Goal: Check status: Check status

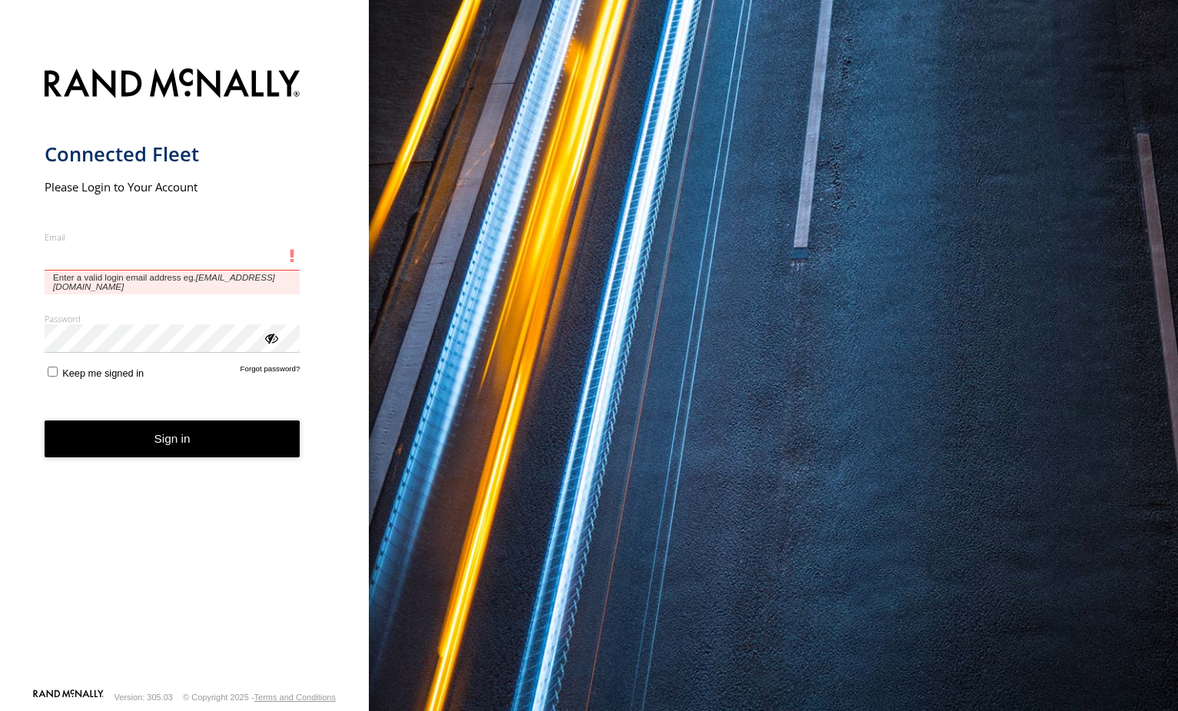
click at [178, 257] on input "Email" at bounding box center [173, 257] width 256 height 28
paste input "**********"
type input "**********"
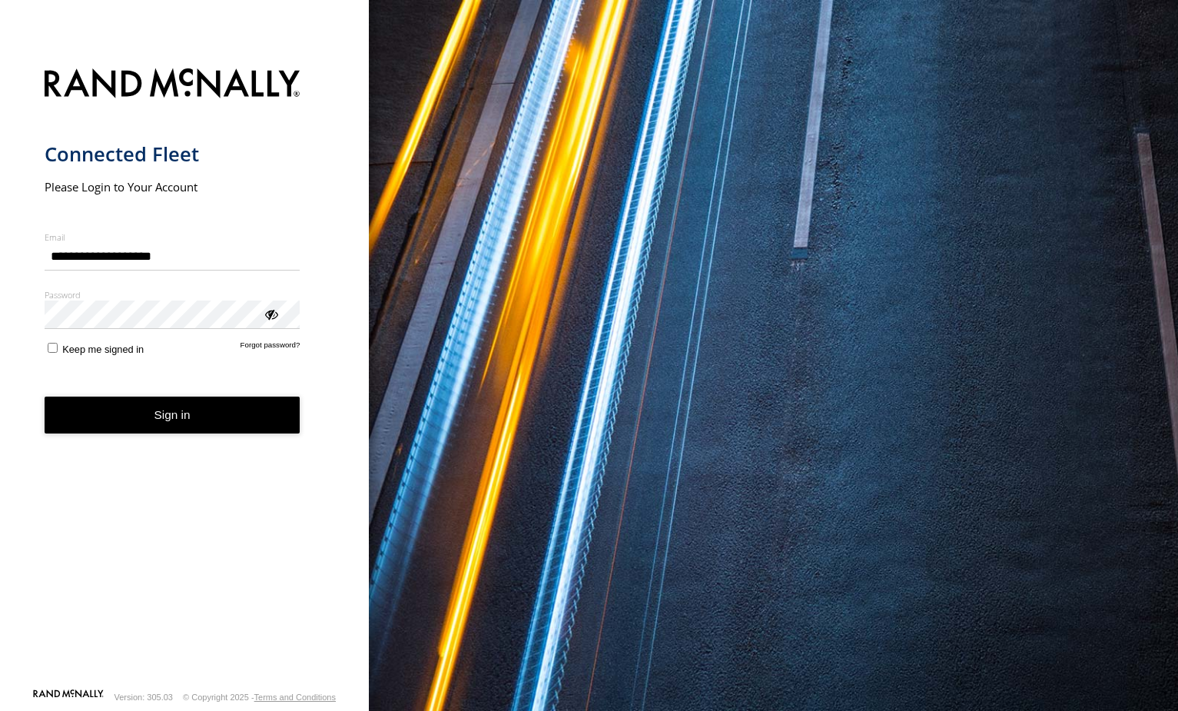
click at [75, 354] on span "Keep me signed in" at bounding box center [102, 350] width 81 height 12
click at [98, 404] on button "Sign in" at bounding box center [173, 416] width 256 height 38
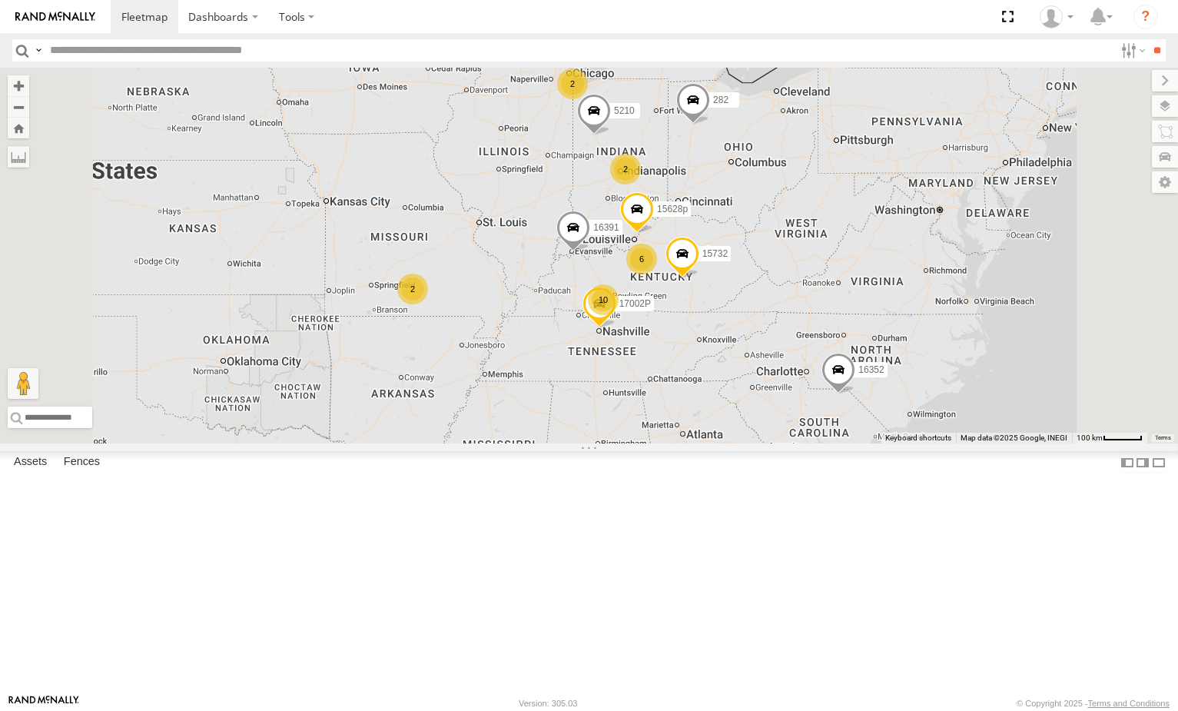
drag, startPoint x: 616, startPoint y: 380, endPoint x: 656, endPoint y: 361, distance: 44.3
click at [662, 357] on div "16352 10 15732 2 5210 15628p 2 6 16391 282 2 17002P" at bounding box center [589, 256] width 1178 height 376
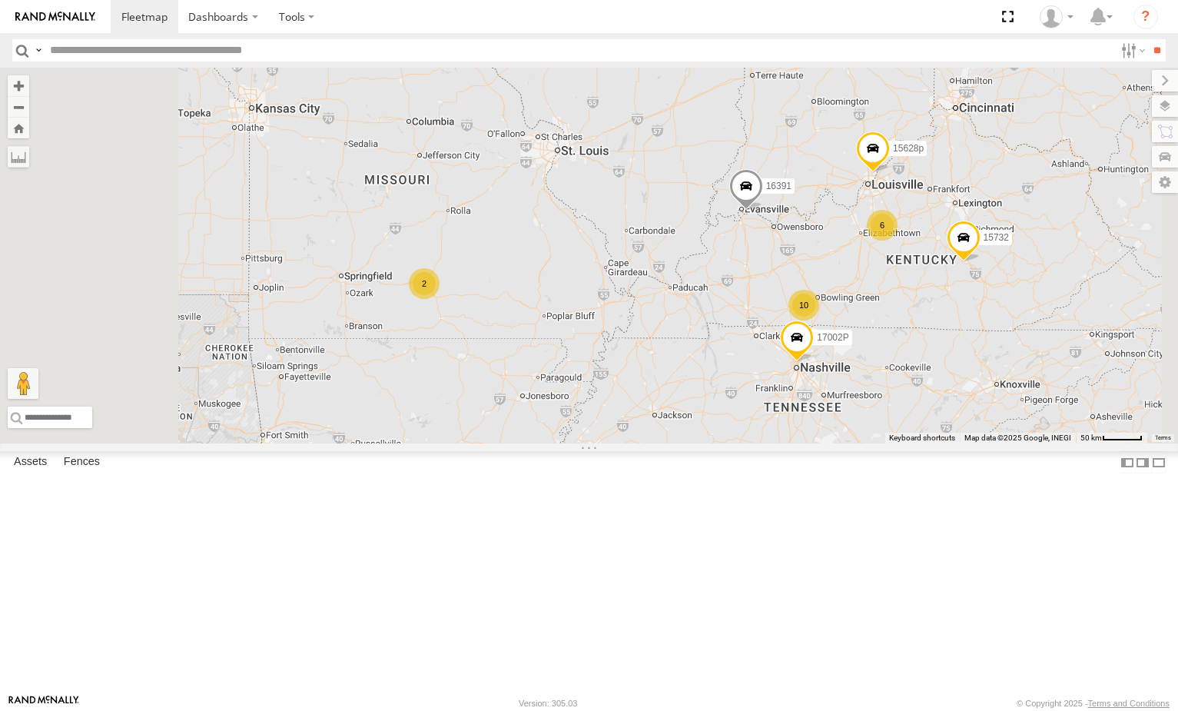
click at [440, 299] on div "2" at bounding box center [424, 283] width 31 height 31
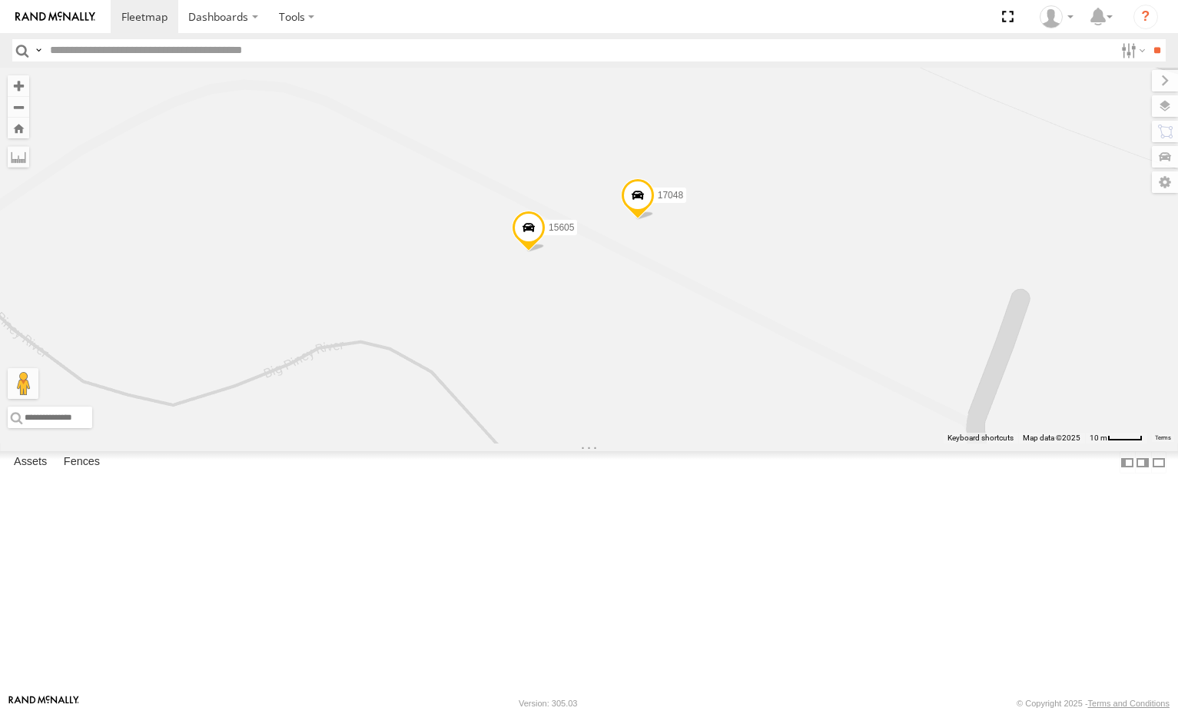
click at [546, 251] on span at bounding box center [529, 231] width 34 height 42
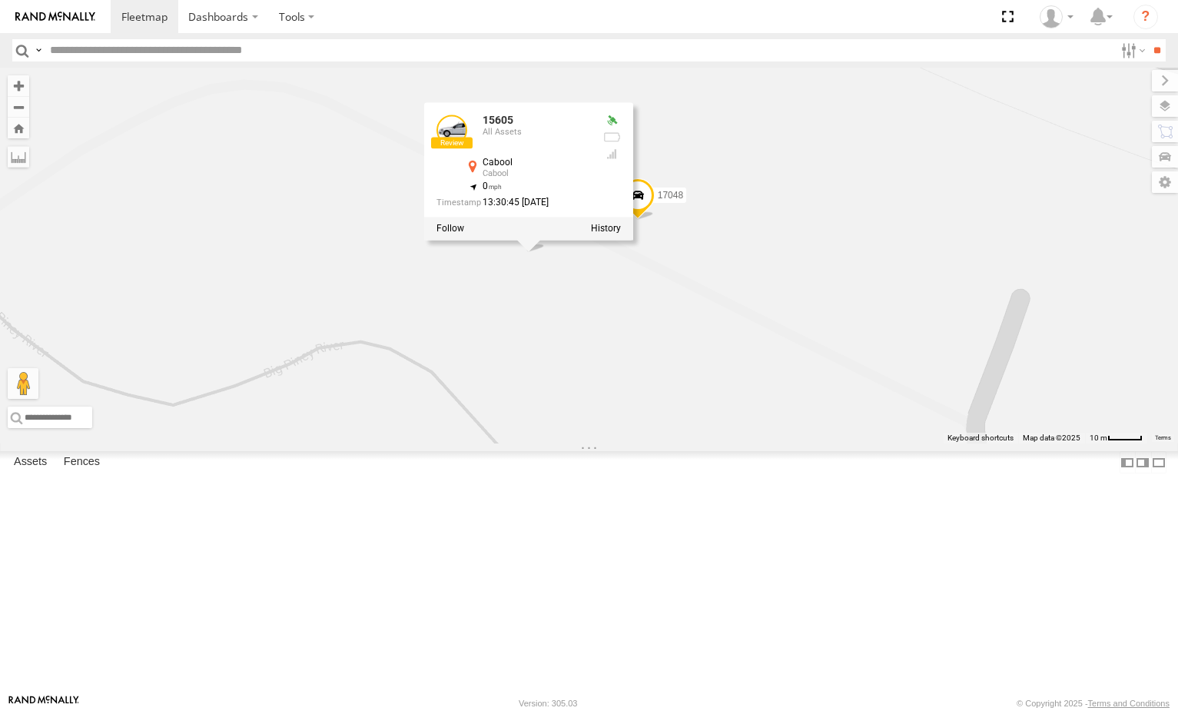
click at [654, 219] on span at bounding box center [637, 199] width 34 height 42
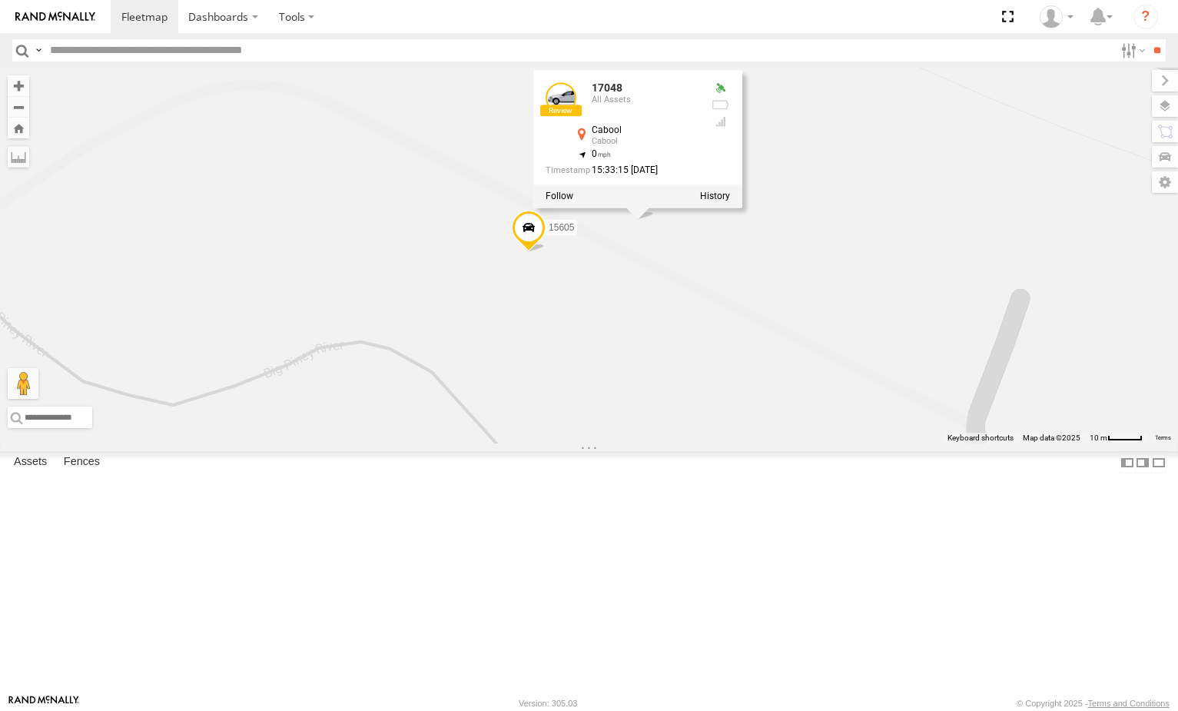
click at [742, 208] on div at bounding box center [637, 195] width 209 height 23
click at [729, 201] on label at bounding box center [714, 196] width 30 height 11
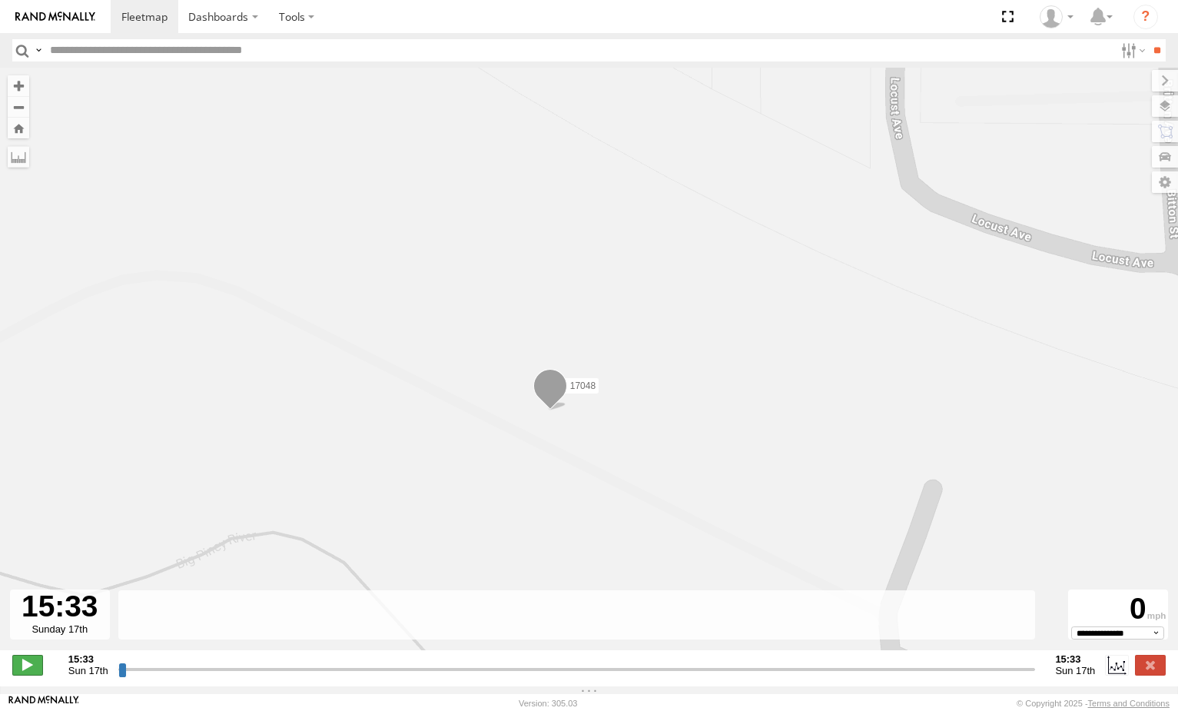
click at [31, 669] on span at bounding box center [27, 665] width 31 height 20
click at [1131, 55] on label at bounding box center [1131, 50] width 33 height 22
click at [1131, 53] on label at bounding box center [1131, 50] width 33 height 22
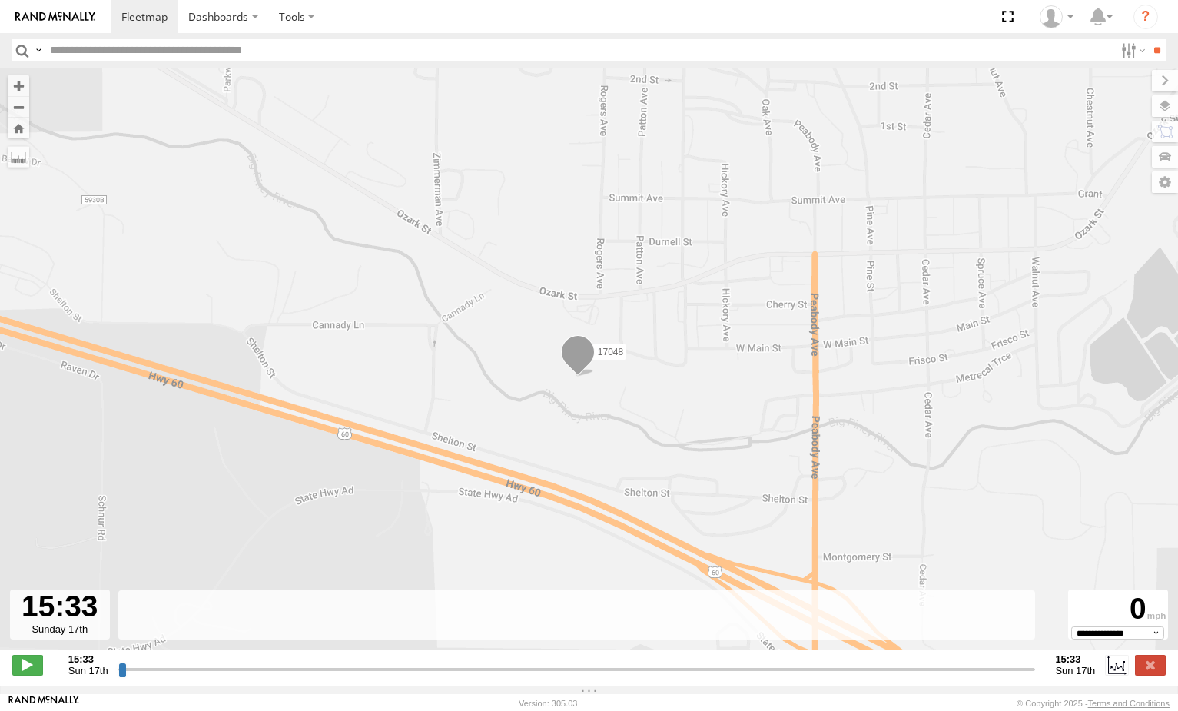
click at [1078, 676] on span "Sun 17th" at bounding box center [1075, 671] width 40 height 12
click at [1108, 668] on label at bounding box center [1116, 665] width 23 height 20
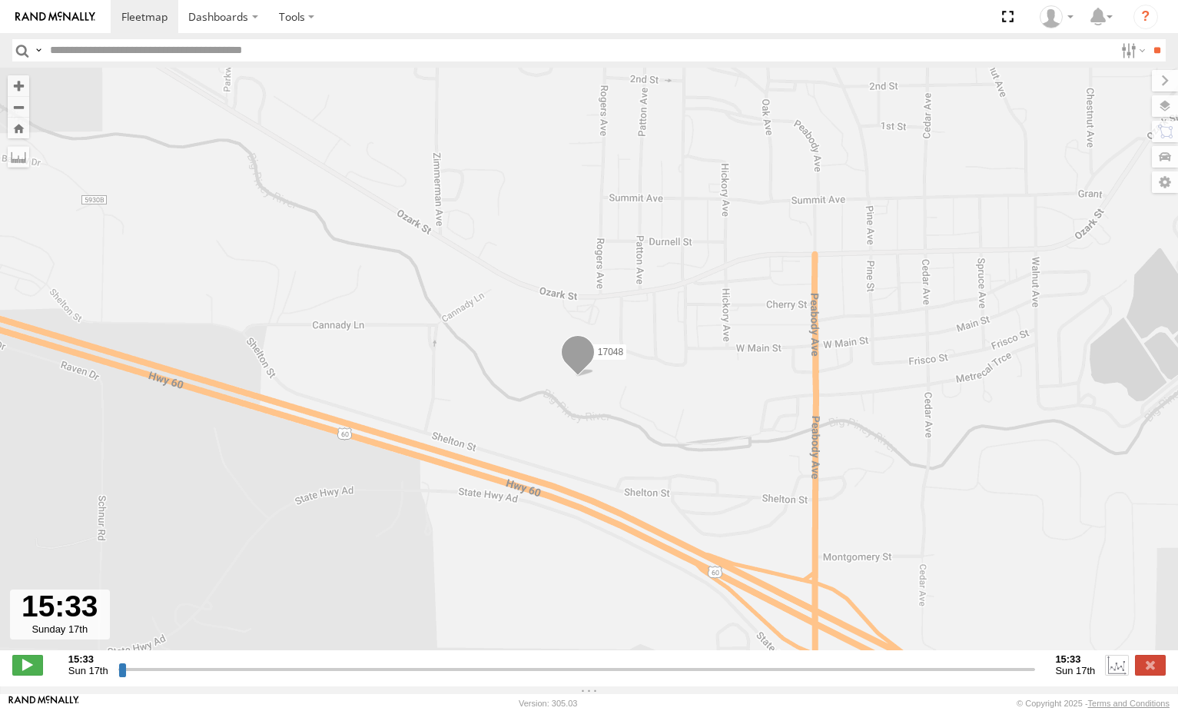
click at [1108, 669] on label at bounding box center [1116, 665] width 23 height 20
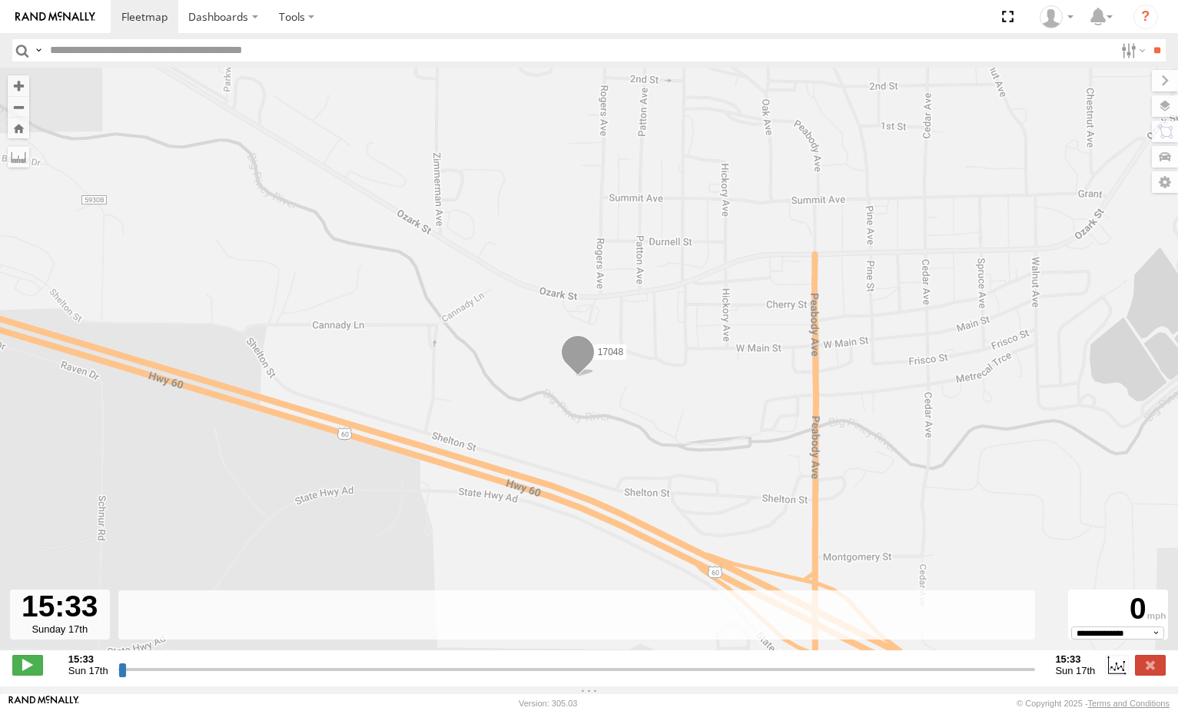
drag, startPoint x: 128, startPoint y: 682, endPoint x: 151, endPoint y: 678, distance: 23.4
click at [153, 676] on input "range" at bounding box center [577, 669] width 918 height 15
click at [144, 676] on input "range" at bounding box center [577, 669] width 918 height 15
click at [34, 668] on span at bounding box center [27, 665] width 31 height 20
click at [21, 666] on span at bounding box center [27, 665] width 31 height 20
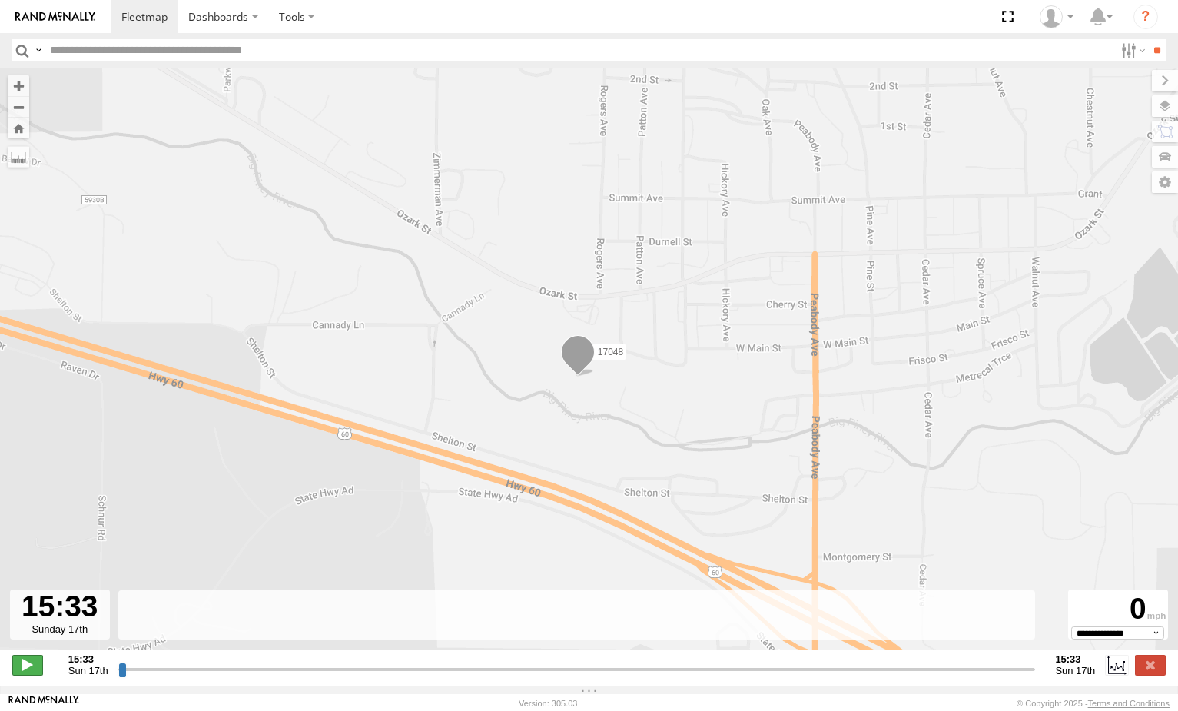
type input "**********"
drag, startPoint x: 122, startPoint y: 678, endPoint x: 275, endPoint y: 698, distance: 154.3
click at [275, 676] on input "range" at bounding box center [577, 669] width 918 height 15
click at [22, 158] on label at bounding box center [19, 157] width 22 height 22
click at [0, 0] on label at bounding box center [0, 0] width 0 height 0
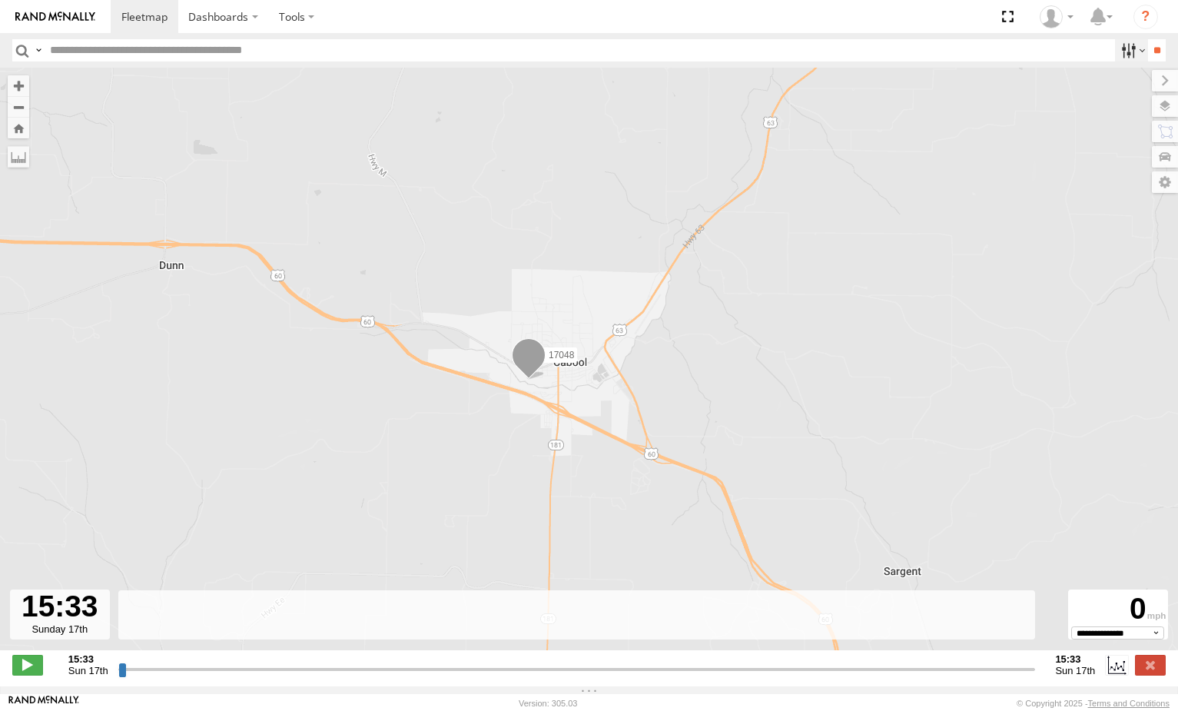
click at [1124, 58] on label at bounding box center [1131, 50] width 33 height 22
click at [1118, 54] on label at bounding box center [1131, 50] width 33 height 22
click at [236, 12] on label "Dashboards" at bounding box center [223, 16] width 91 height 33
click at [292, 2] on label at bounding box center [296, 16] width 57 height 33
click at [134, 17] on span at bounding box center [144, 16] width 46 height 15
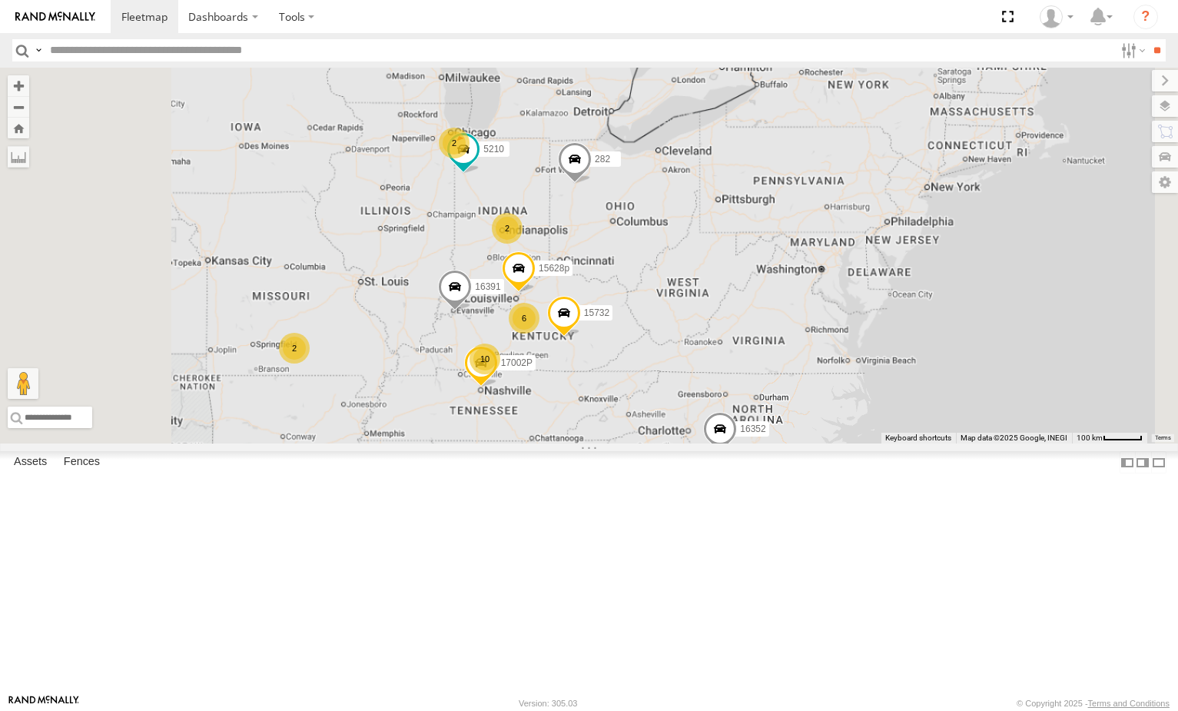
drag, startPoint x: 559, startPoint y: 477, endPoint x: 753, endPoint y: 470, distance: 194.6
click at [725, 443] on div "16352 15732 5210 15628p 16391 282 17002P 10 2 2 6 2" at bounding box center [589, 256] width 1178 height 376
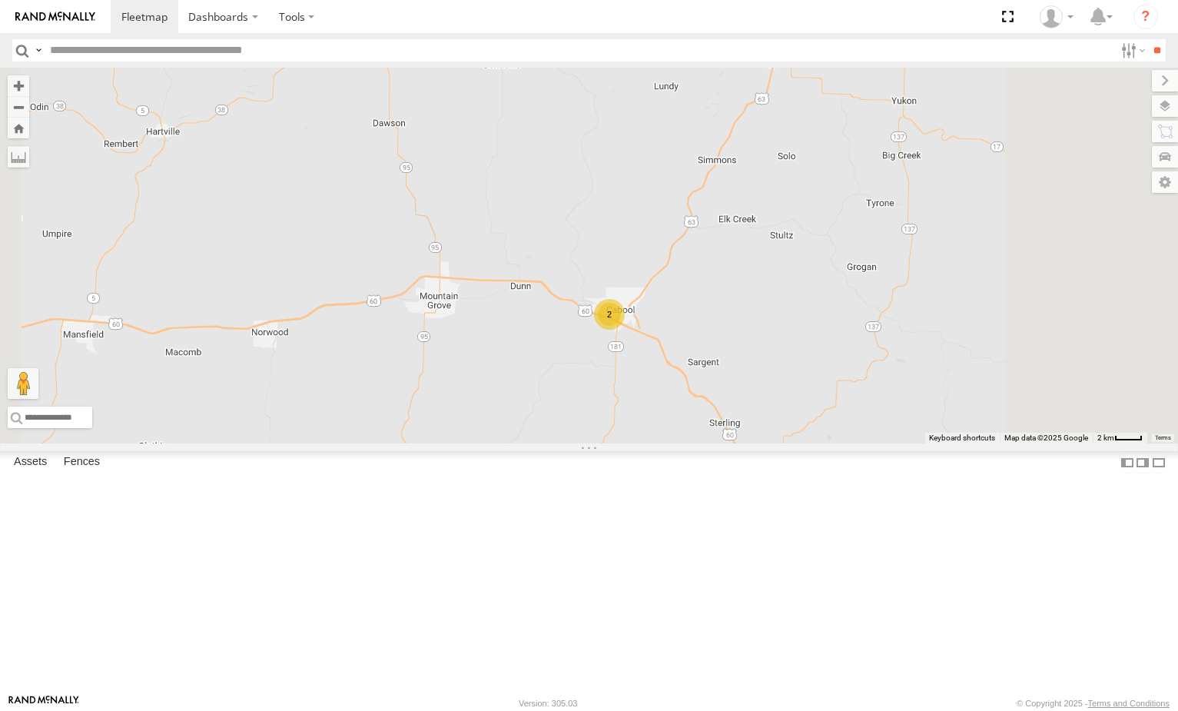
click at [625, 330] on div "2" at bounding box center [609, 314] width 31 height 31
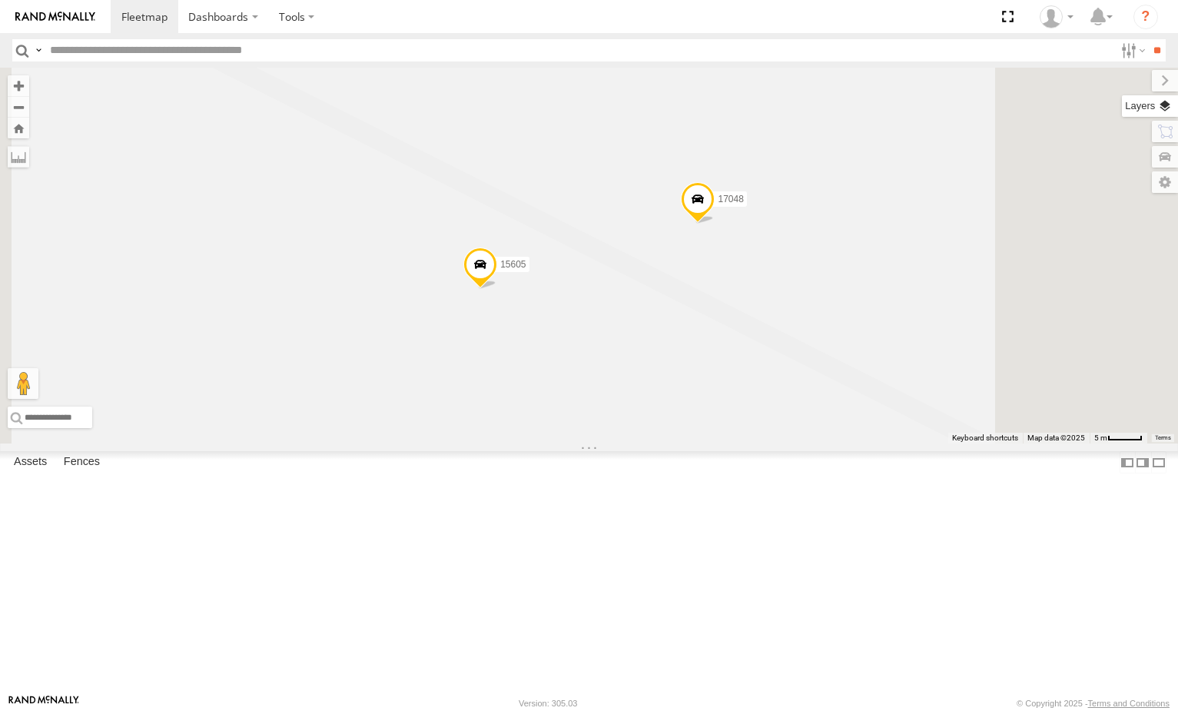
click at [1164, 102] on label at bounding box center [1150, 106] width 56 height 22
click at [0, 0] on label at bounding box center [0, 0] width 0 height 0
click at [0, 0] on span "Satellite" at bounding box center [0, 0] width 0 height 0
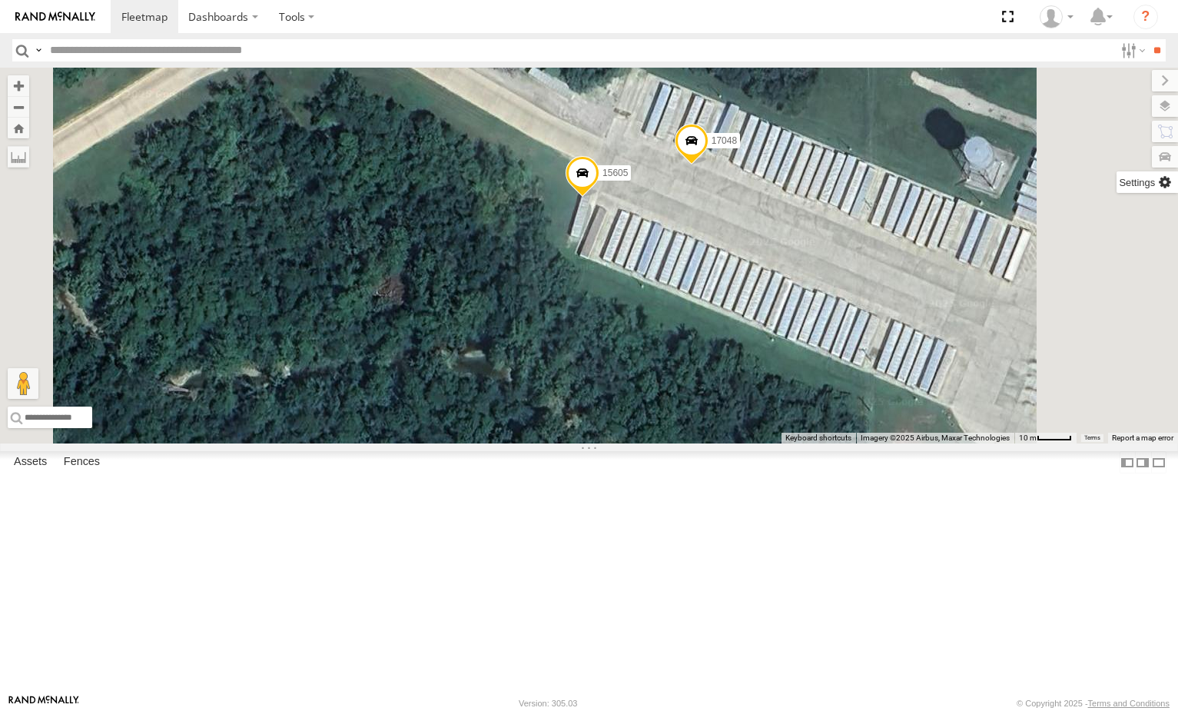
click at [1117, 175] on label at bounding box center [1147, 182] width 61 height 22
click at [600, 197] on span at bounding box center [583, 176] width 34 height 42
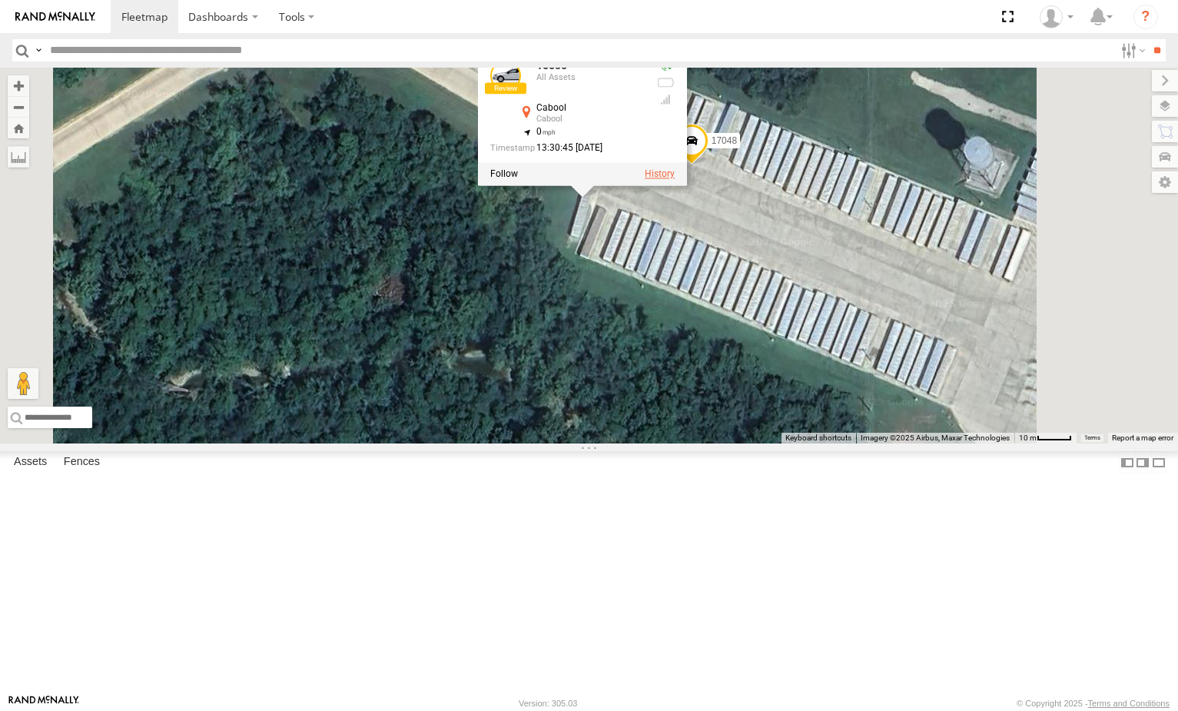
click at [675, 179] on label at bounding box center [660, 173] width 30 height 11
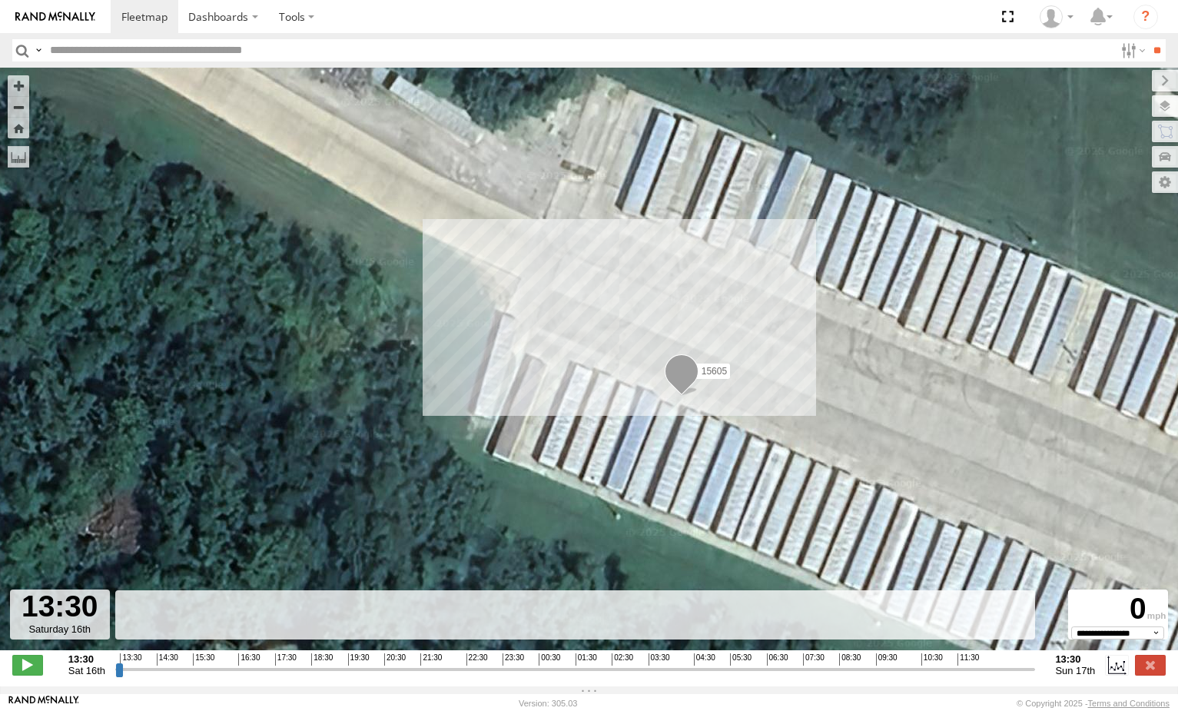
click at [53, 609] on div at bounding box center [60, 615] width 100 height 50
click at [147, 629] on rect at bounding box center [575, 615] width 920 height 50
click at [23, 666] on span at bounding box center [27, 665] width 31 height 20
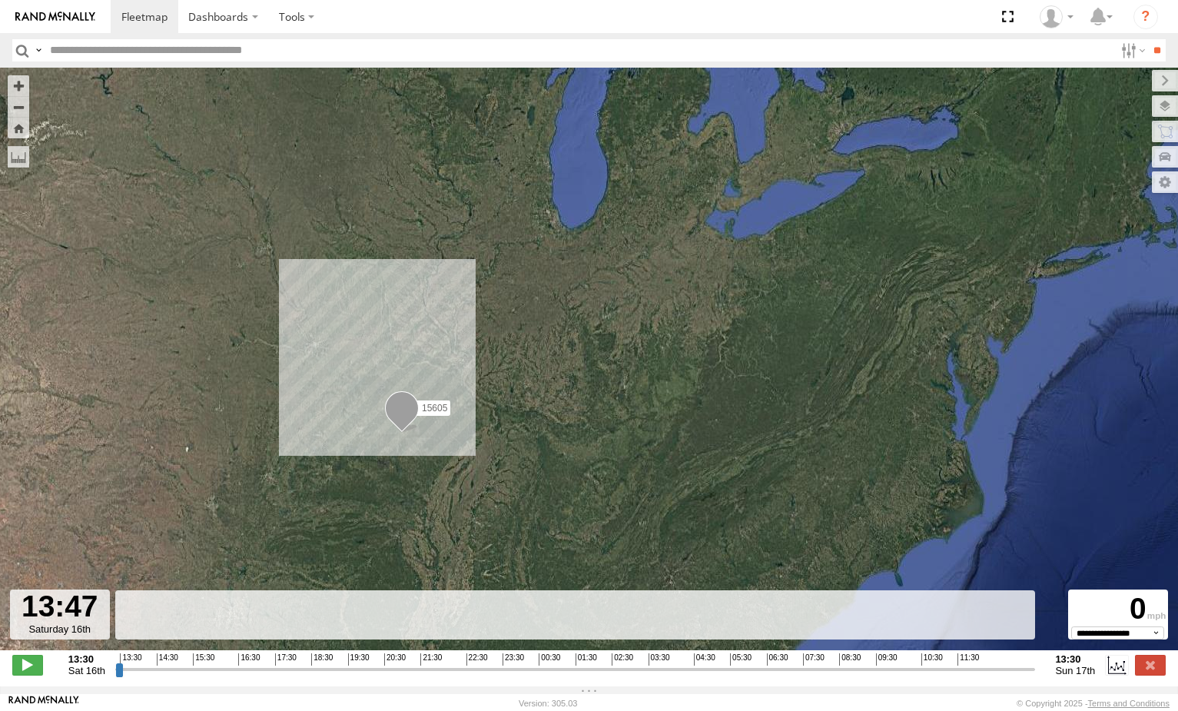
click at [87, 673] on span "Sat 16th" at bounding box center [86, 671] width 37 height 12
drag, startPoint x: 145, startPoint y: 683, endPoint x: 327, endPoint y: 686, distance: 182.2
click at [327, 676] on input "range" at bounding box center [575, 669] width 920 height 15
drag, startPoint x: 329, startPoint y: 686, endPoint x: 383, endPoint y: 679, distance: 54.3
click at [383, 679] on div "**********" at bounding box center [589, 666] width 1178 height 32
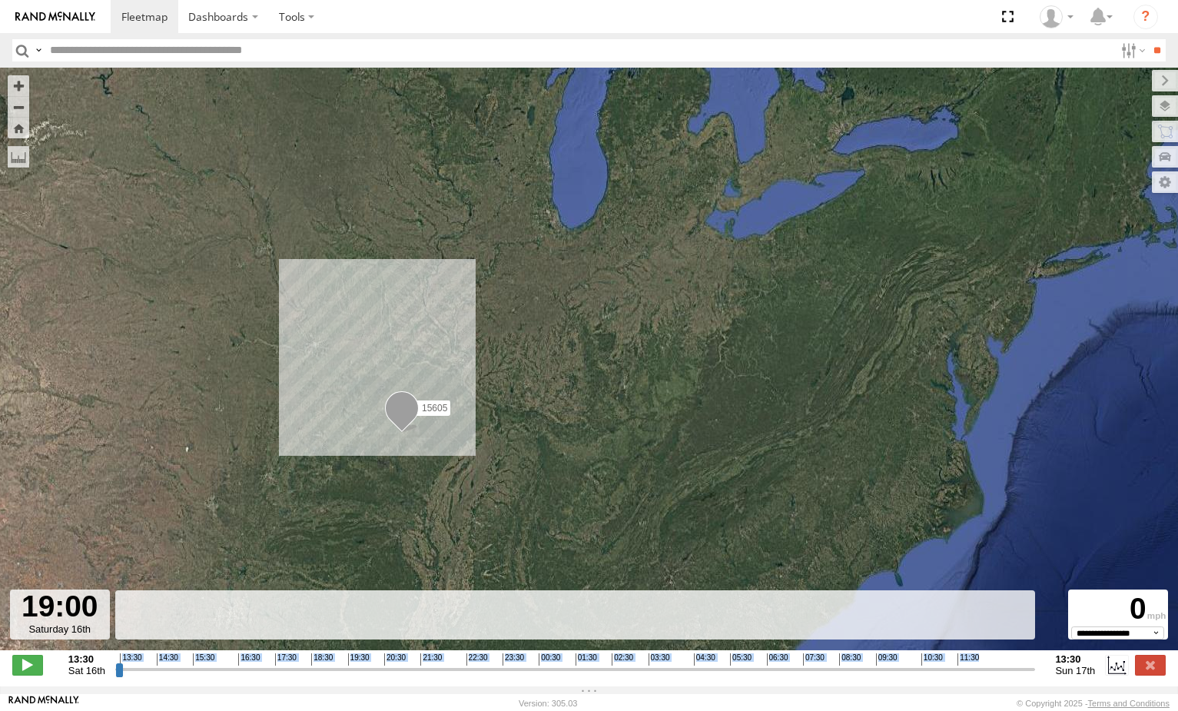
drag, startPoint x: 383, startPoint y: 679, endPoint x: 396, endPoint y: 682, distance: 13.4
click at [384, 676] on input "range" at bounding box center [575, 669] width 920 height 15
drag, startPoint x: 411, startPoint y: 682, endPoint x: 79, endPoint y: 706, distance: 332.9
click at [115, 676] on input "range" at bounding box center [575, 669] width 920 height 15
click at [31, 667] on span at bounding box center [27, 665] width 31 height 20
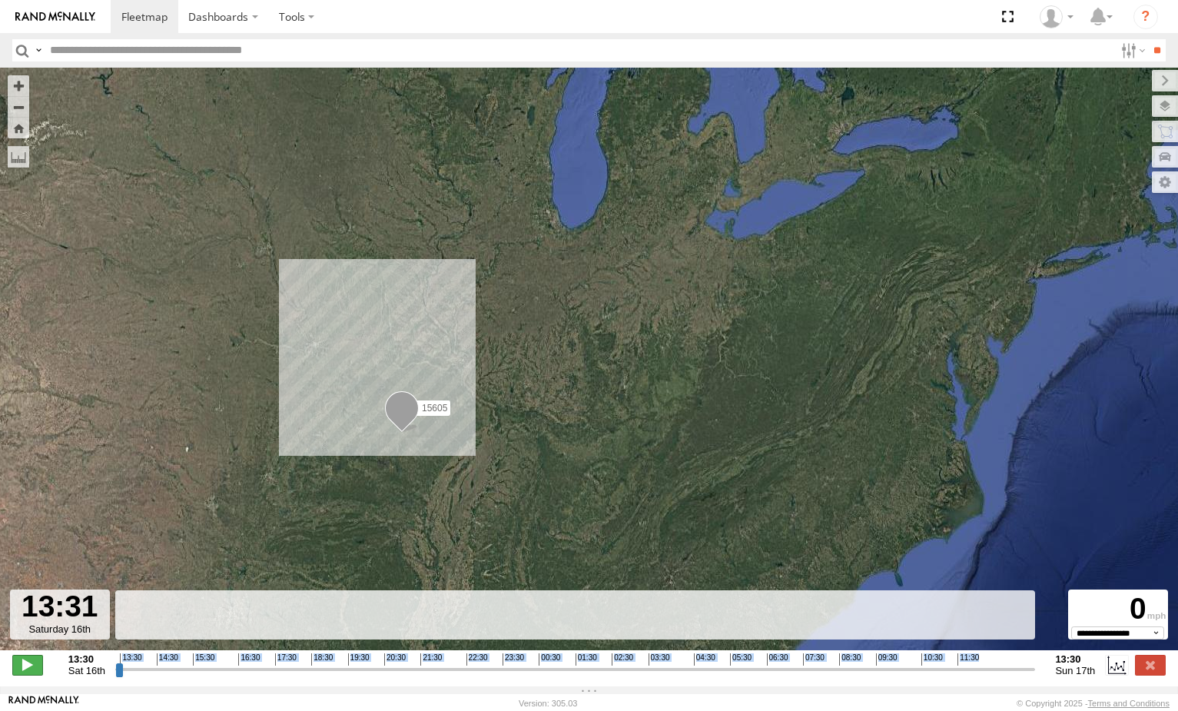
type input "**********"
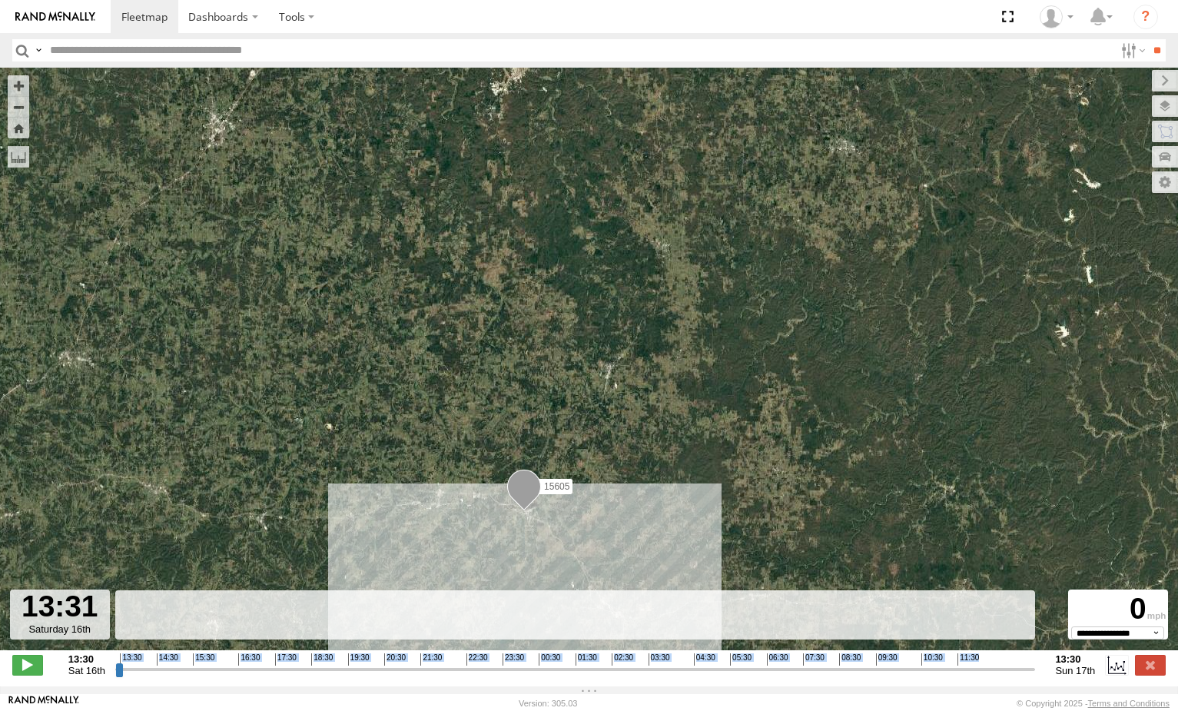
drag, startPoint x: 424, startPoint y: 439, endPoint x: 426, endPoint y: 303, distance: 136.1
click at [426, 303] on div "15605" at bounding box center [589, 367] width 1178 height 599
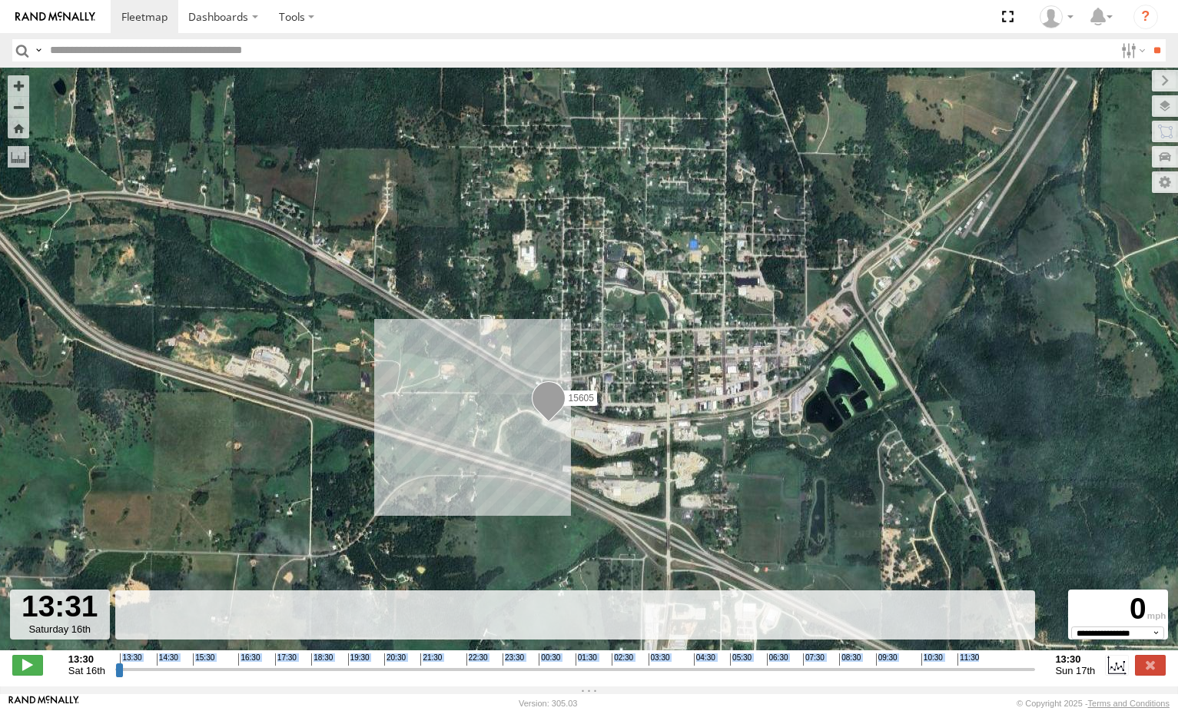
drag, startPoint x: 570, startPoint y: 414, endPoint x: 561, endPoint y: 394, distance: 22.7
click at [561, 394] on div "15605" at bounding box center [589, 367] width 1178 height 599
